Goal: Task Accomplishment & Management: Use online tool/utility

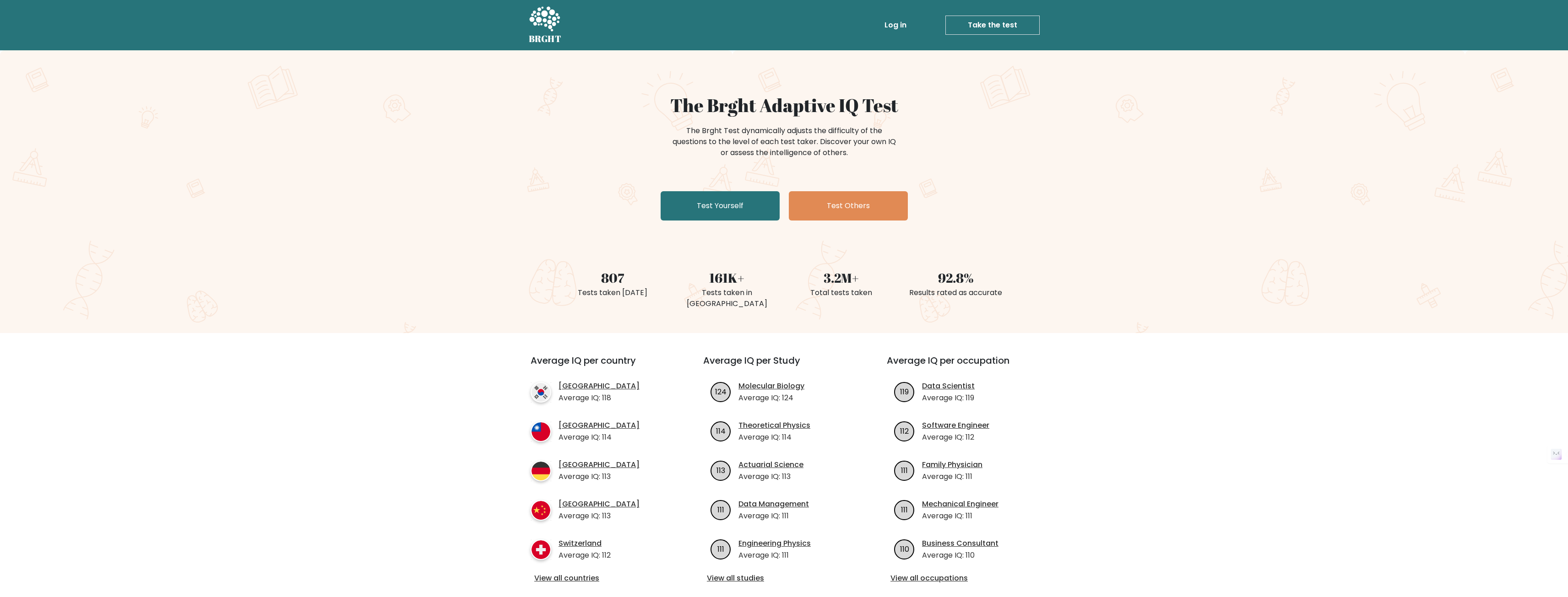
click at [520, 123] on div "The Brght Adaptive IQ Test The Brght Test dynamically adjusts the difficulty of…" at bounding box center [784, 192] width 1568 height 282
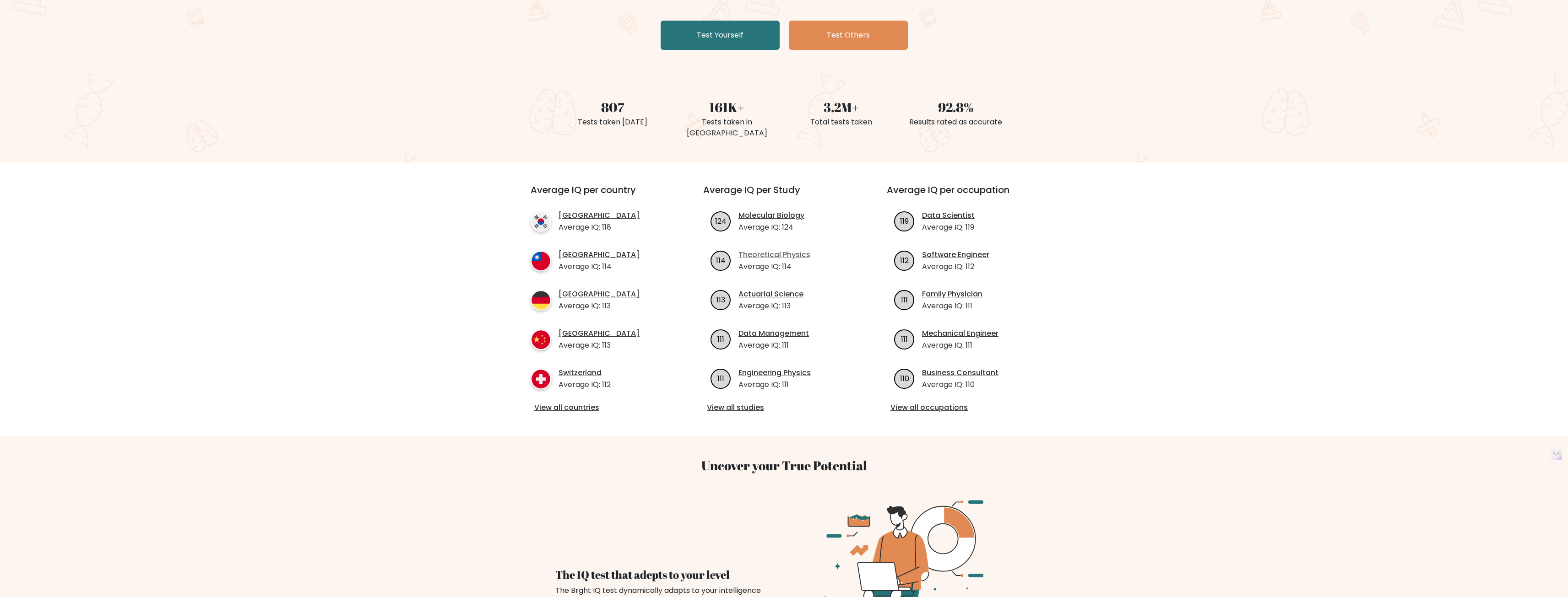
scroll to position [137, 0]
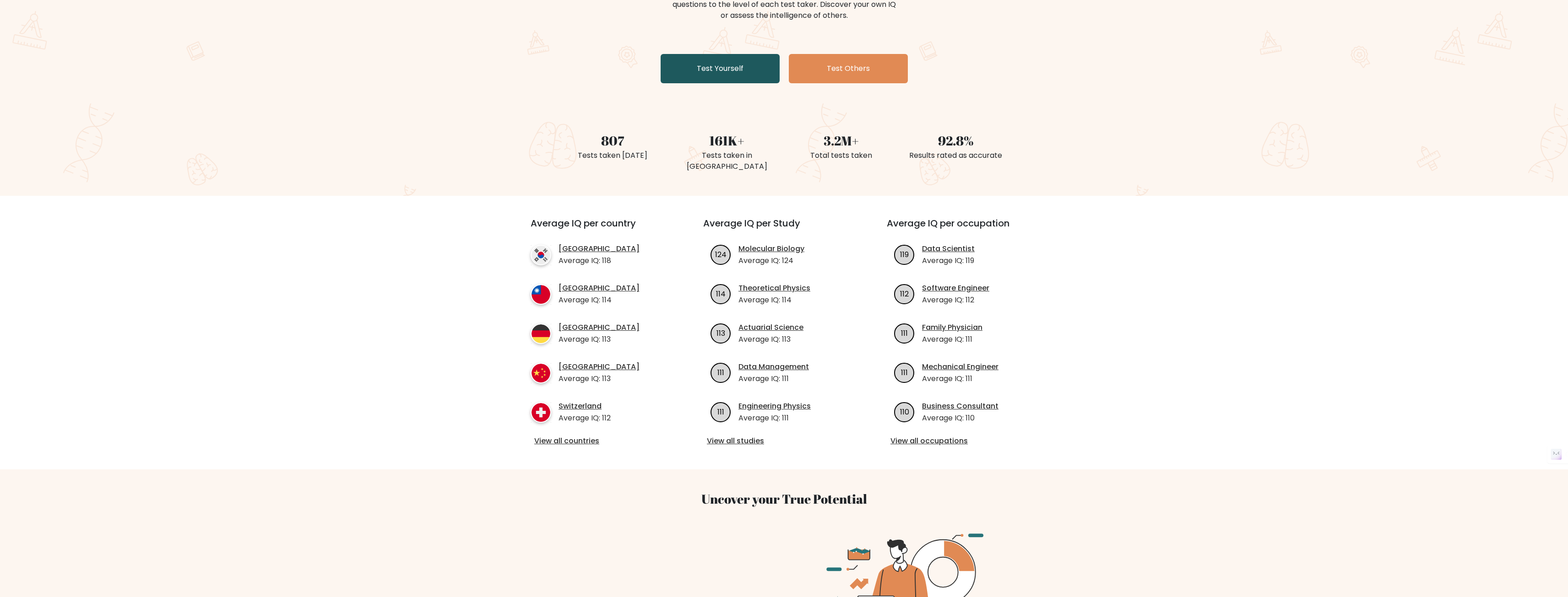
click at [719, 70] on link "Test Yourself" at bounding box center [720, 68] width 119 height 29
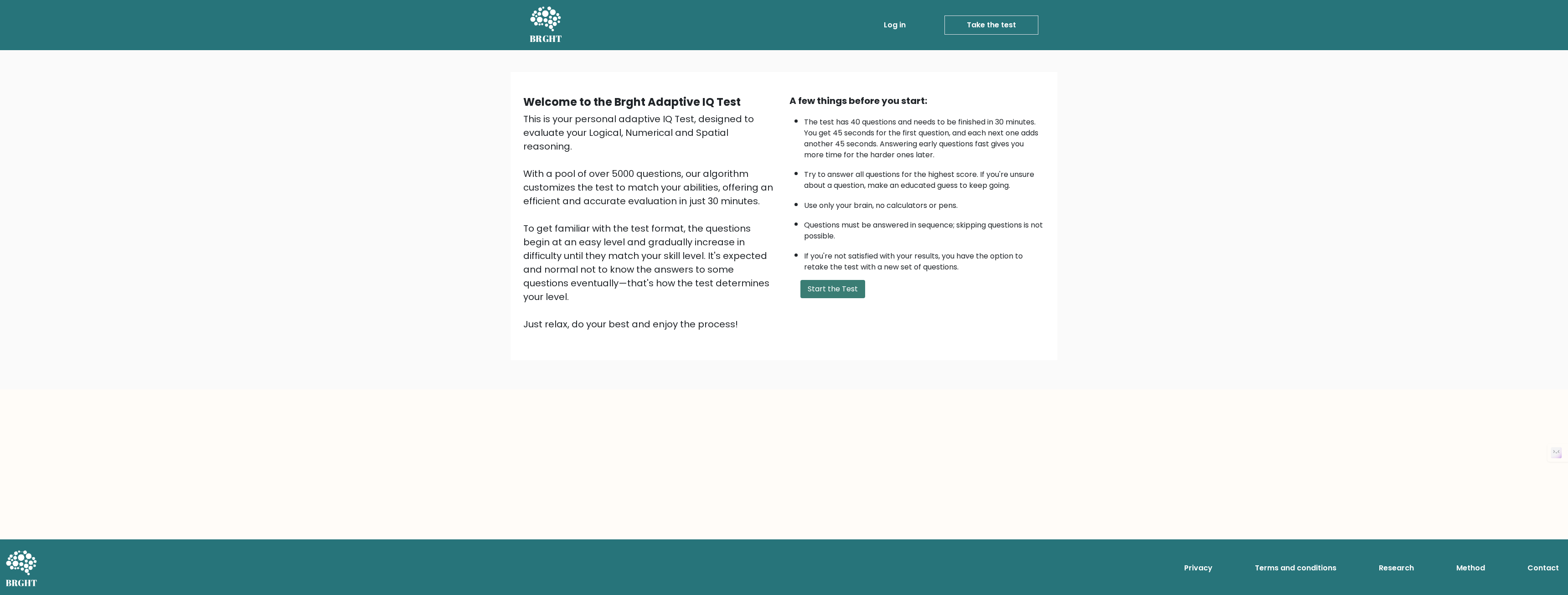
click at [829, 290] on button "Start the Test" at bounding box center [832, 289] width 65 height 18
